Goal: Task Accomplishment & Management: Manage account settings

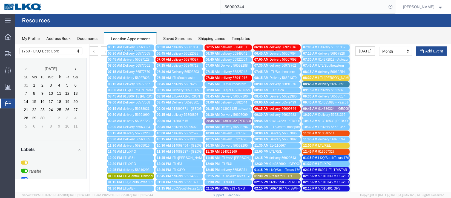
scroll to position [41, 0]
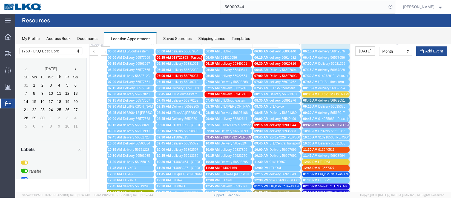
click at [334, 166] on div "12:45 PM 913567327" at bounding box center [325, 168] width 45 height 4
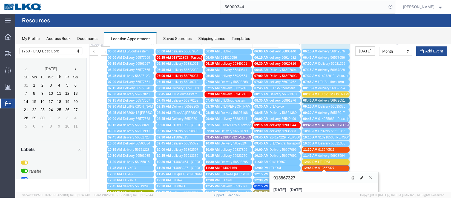
click at [361, 178] on icon at bounding box center [360, 178] width 3 height 4
select select "1"
select select "24"
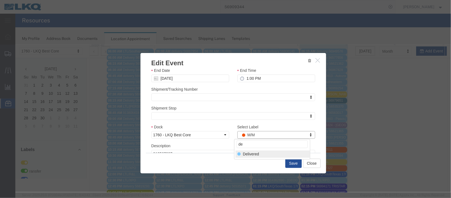
type input "de"
select select "40"
click at [289, 163] on button "Save" at bounding box center [293, 163] width 16 height 9
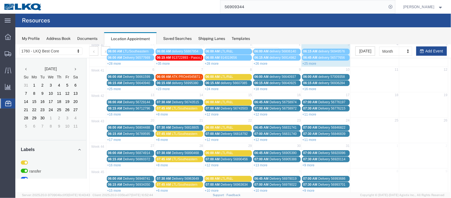
scroll to position [0, 0]
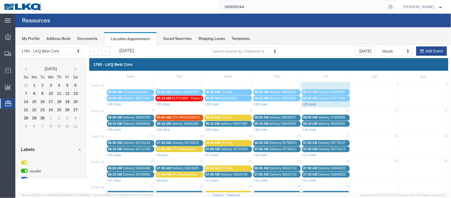
click at [312, 102] on link "+25 more" at bounding box center [309, 104] width 14 height 4
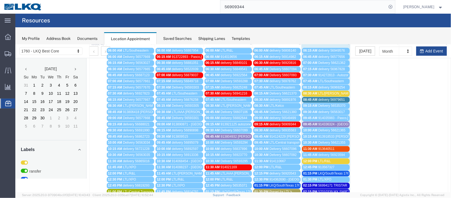
scroll to position [41, 0]
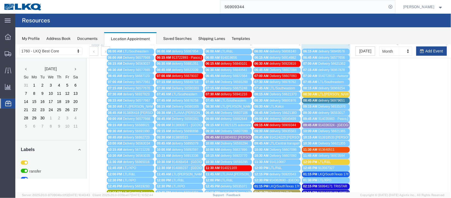
drag, startPoint x: 318, startPoint y: 150, endPoint x: 323, endPoint y: 149, distance: 4.1
click at [318, 150] on div "11:30 AM 913640511" at bounding box center [325, 150] width 45 height 4
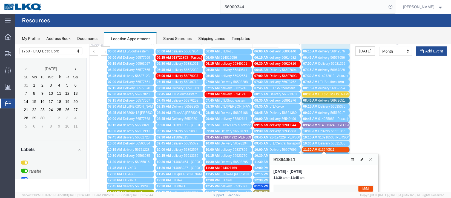
click at [361, 160] on icon at bounding box center [360, 160] width 3 height 4
select select "1"
select select "24"
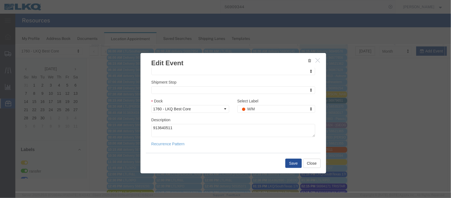
scroll to position [67, 0]
type input "m"
select select "100"
click at [295, 165] on button "Save" at bounding box center [293, 163] width 16 height 9
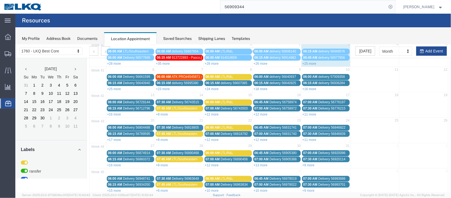
scroll to position [0, 0]
